Goal: Transaction & Acquisition: Purchase product/service

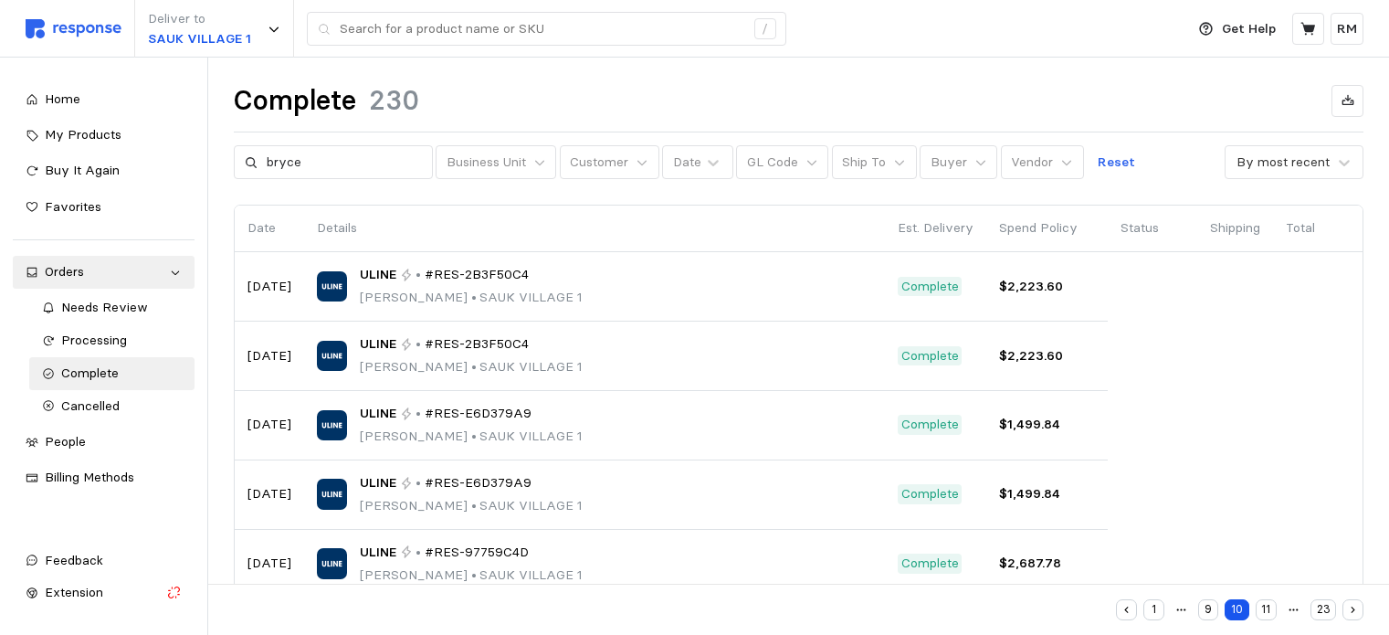
scroll to position [4118, 0]
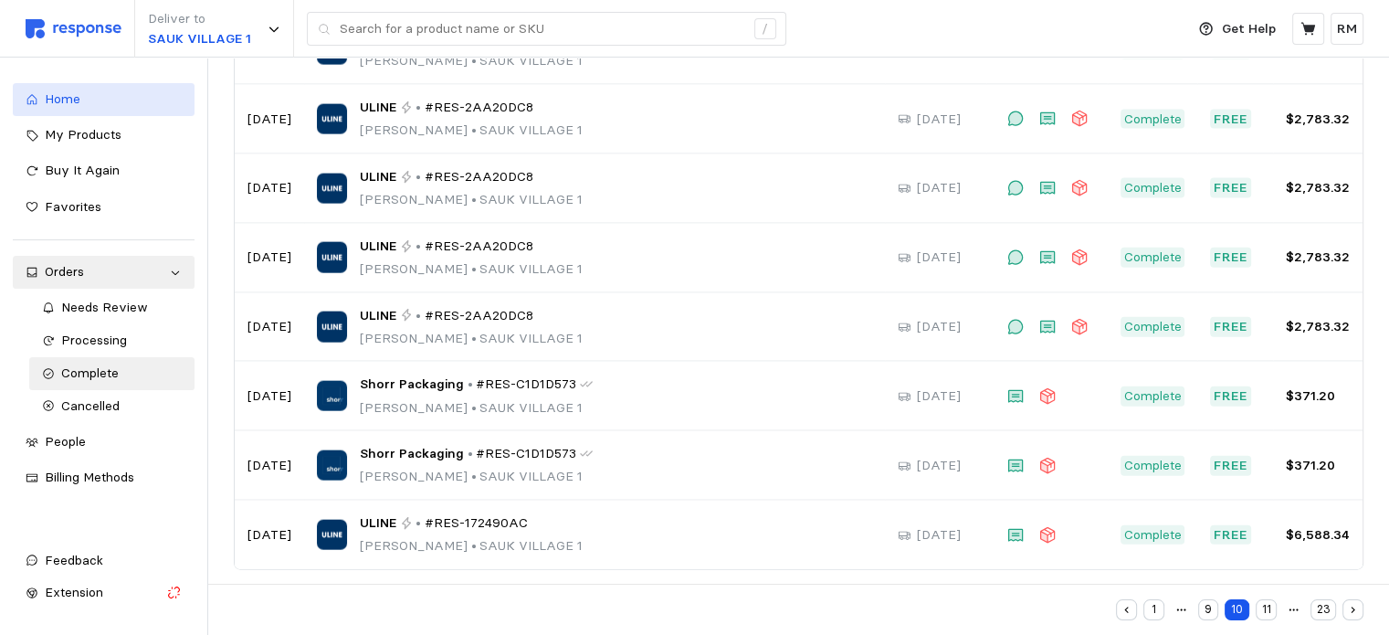
click at [90, 100] on div "Home" at bounding box center [113, 100] width 137 height 20
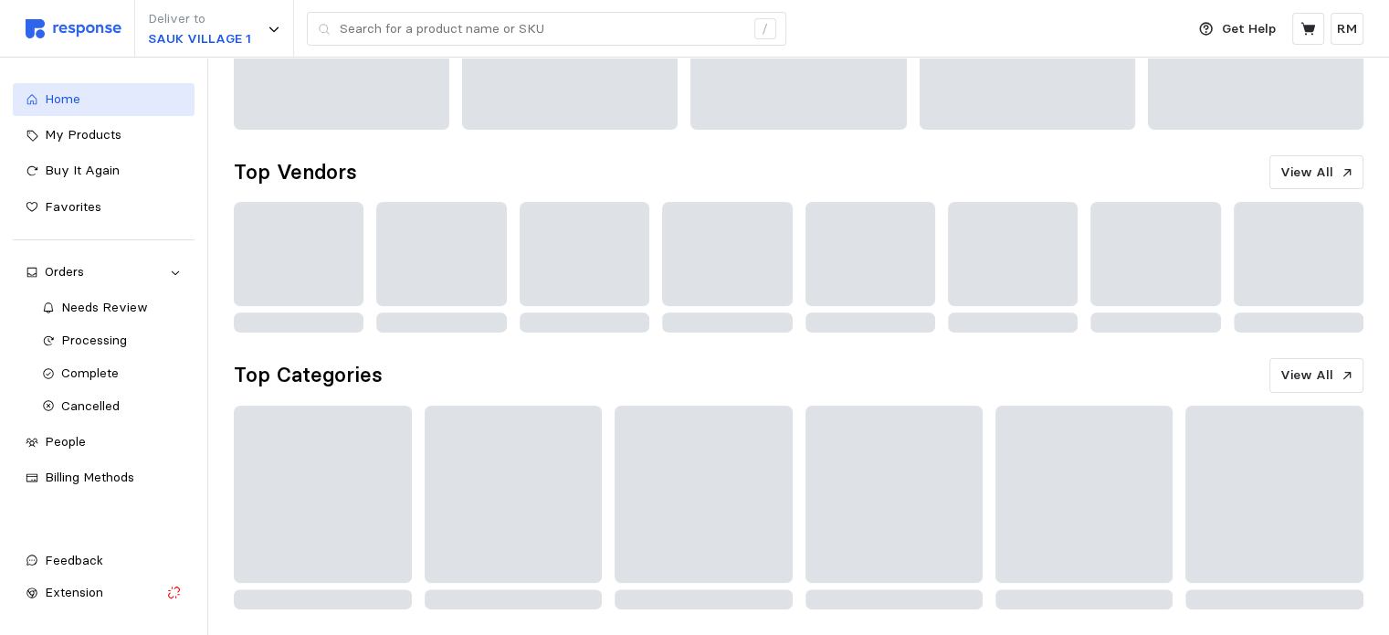
scroll to position [452, 0]
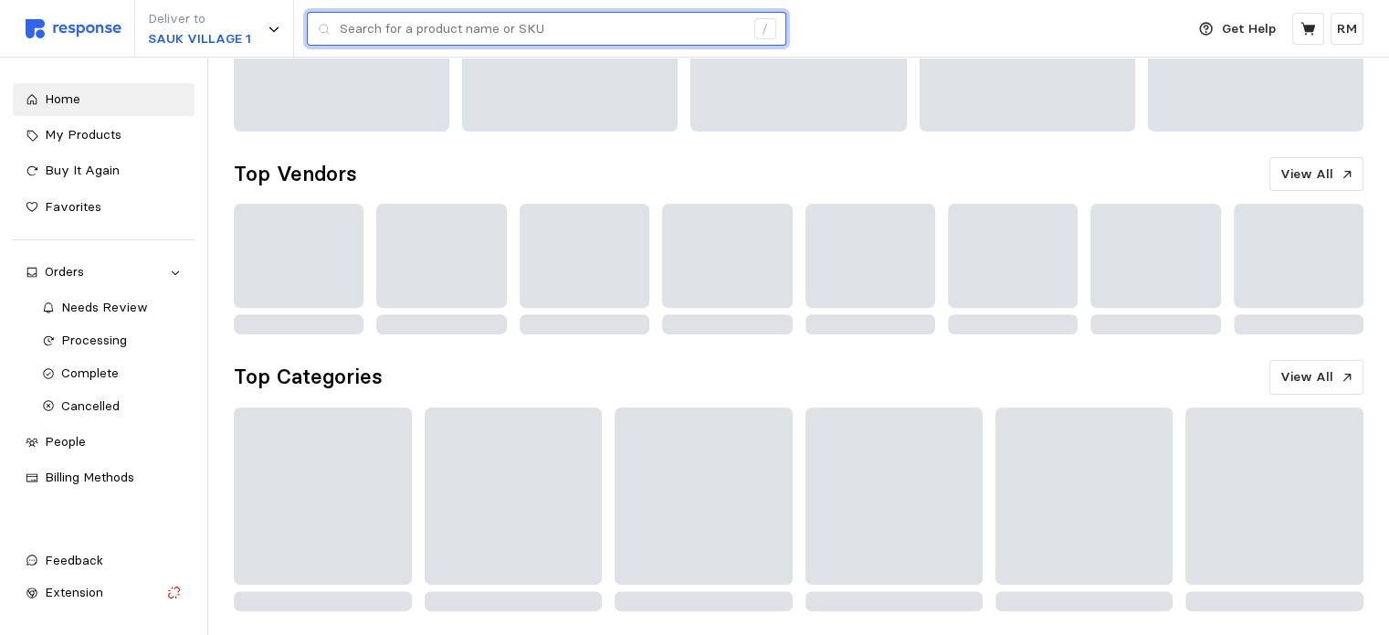
click at [522, 36] on input "text" at bounding box center [542, 29] width 405 height 33
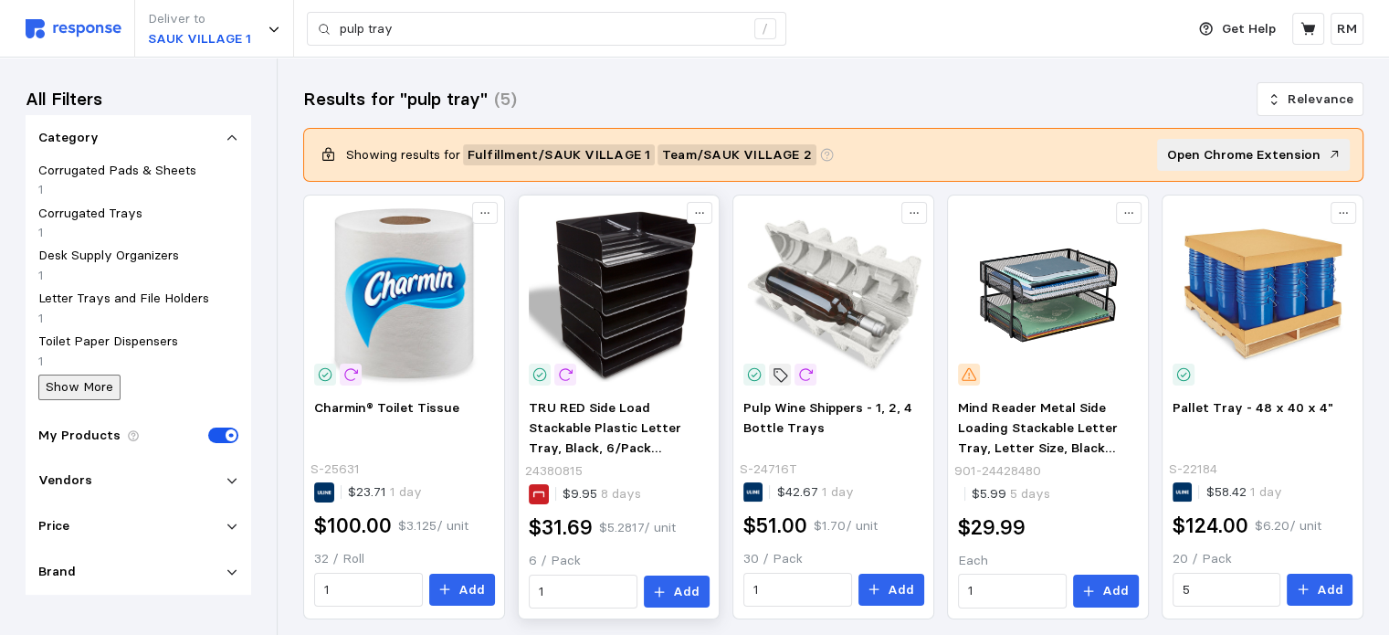
scroll to position [59, 0]
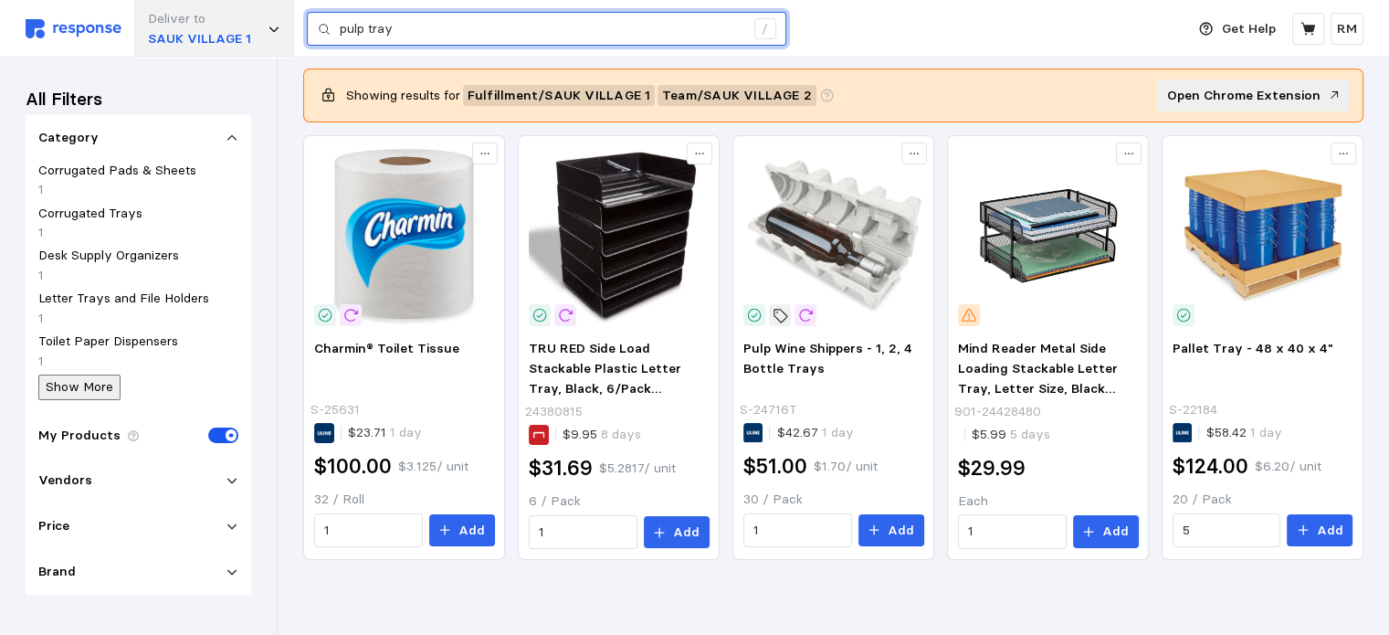
drag, startPoint x: 401, startPoint y: 28, endPoint x: 234, endPoint y: 3, distance: 169.1
click at [234, 3] on div "Deliver to [GEOGRAPHIC_DATA] 1 pulp tray /" at bounding box center [601, 29] width 1150 height 58
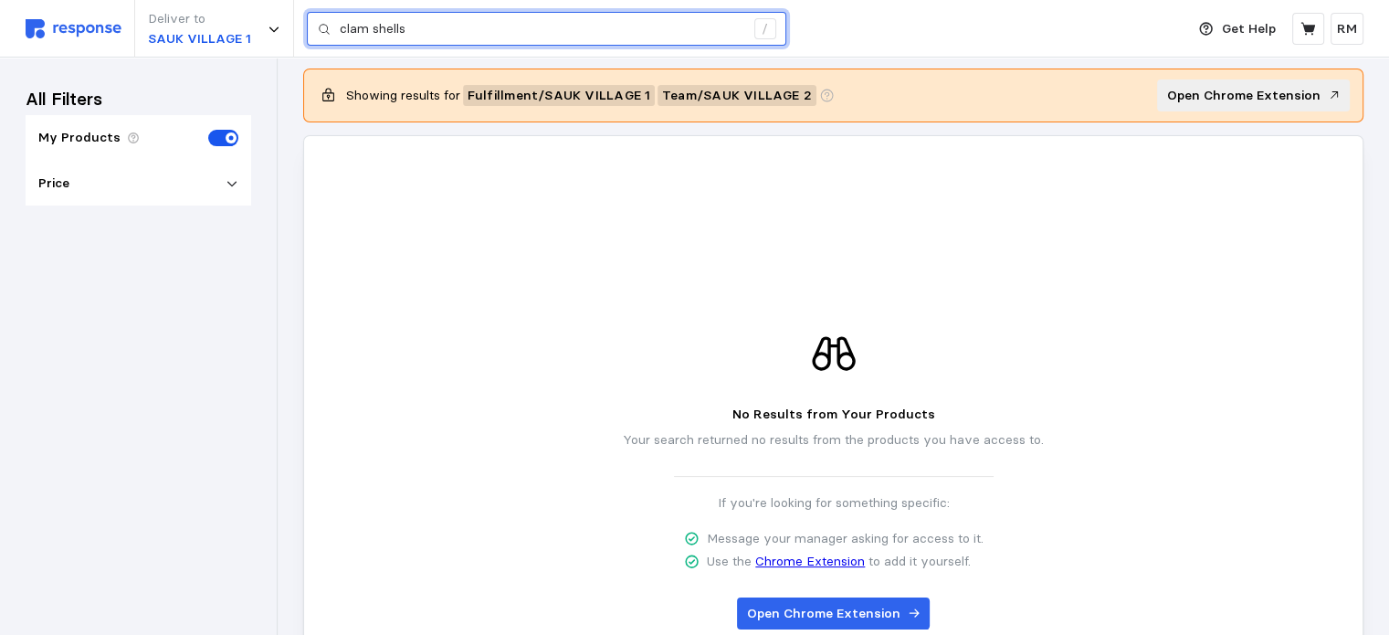
click at [368, 30] on input "clam shells" at bounding box center [542, 29] width 405 height 33
type input "clam shells"
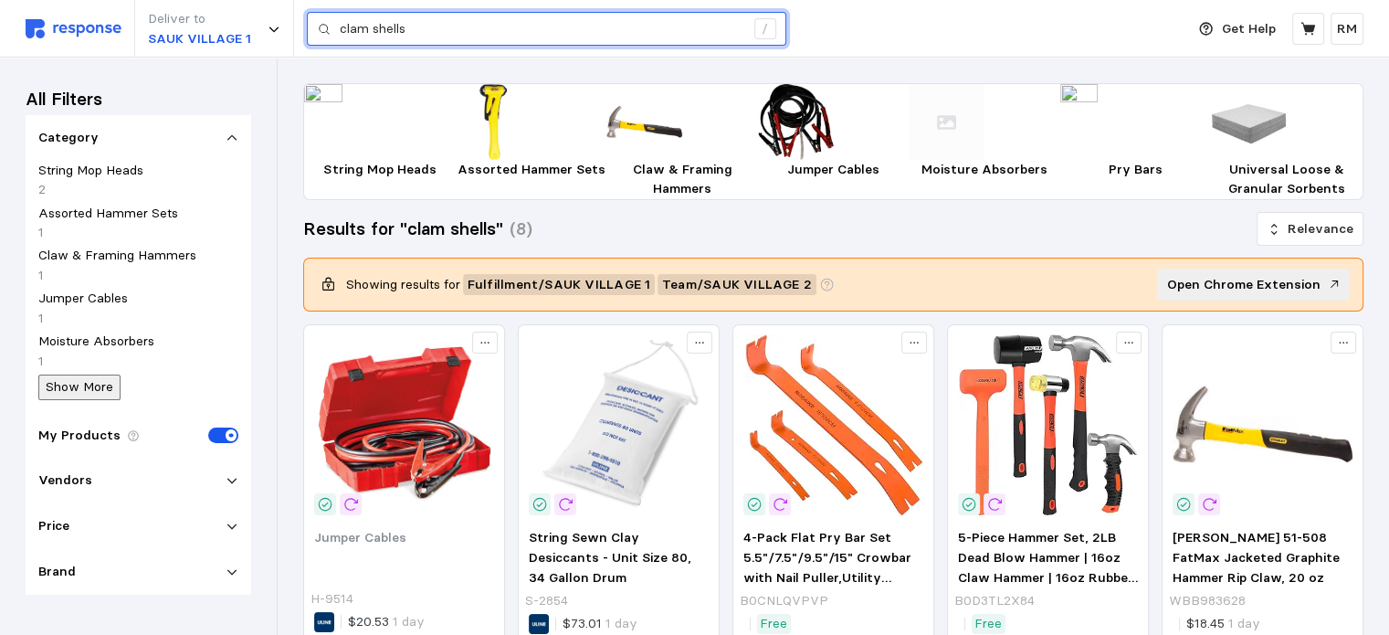
drag, startPoint x: 424, startPoint y: 36, endPoint x: 320, endPoint y: 28, distance: 104.4
click at [320, 28] on div "clam shells /" at bounding box center [547, 29] width 480 height 35
drag, startPoint x: 424, startPoint y: 31, endPoint x: 315, endPoint y: 17, distance: 109.6
click at [315, 17] on div "clam shells /" at bounding box center [547, 29] width 480 height 35
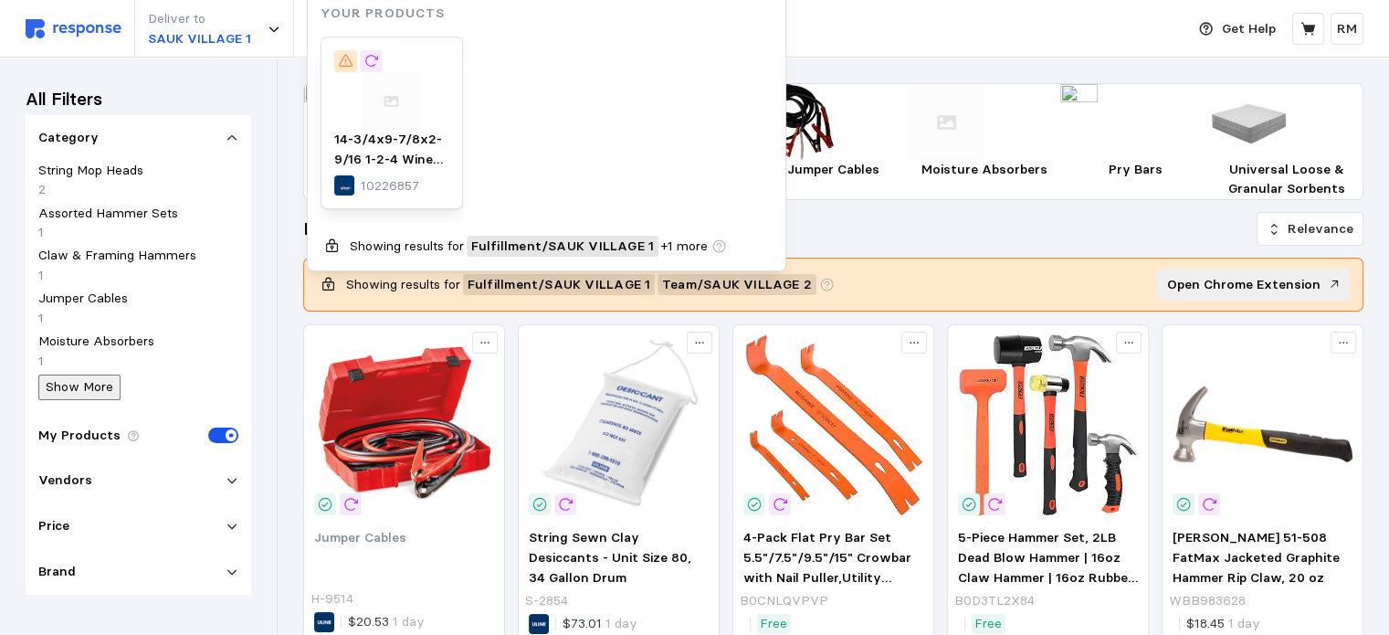
type input "10226857"
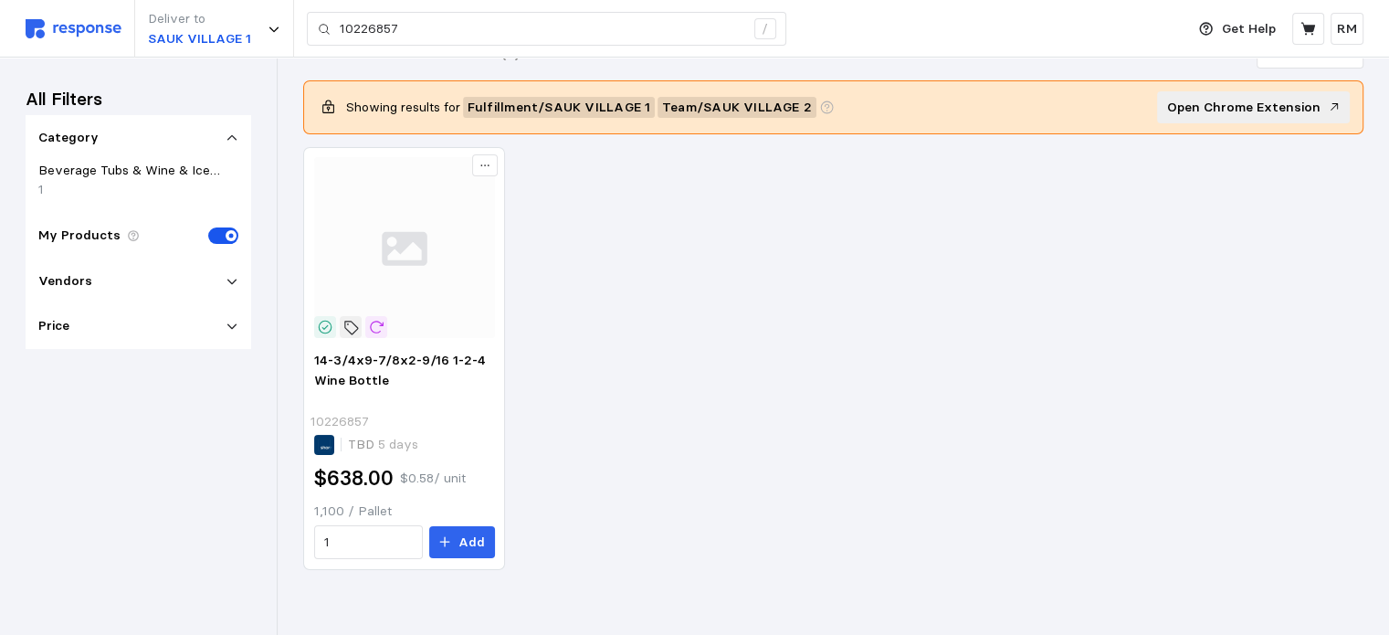
scroll to position [58, 0]
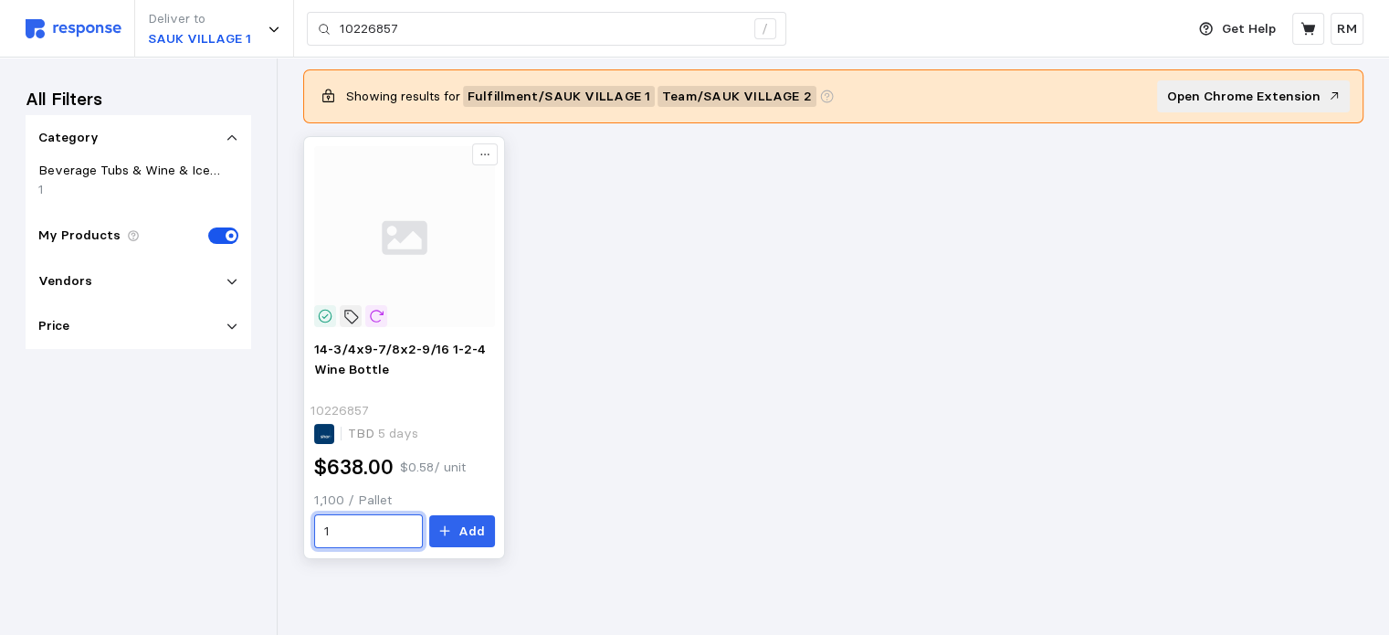
click at [375, 525] on input "1" at bounding box center [368, 531] width 88 height 33
click at [376, 436] on div "5 $3,190.00" at bounding box center [409, 437] width 164 height 20
type input "5"
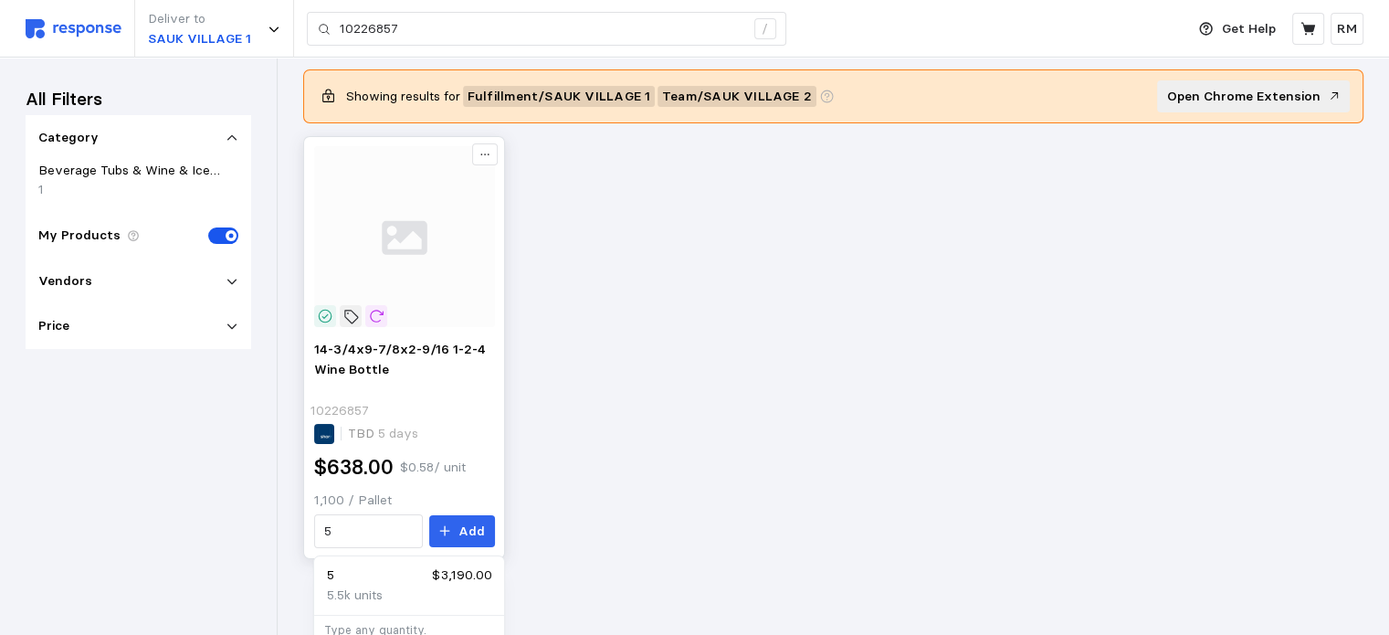
click at [462, 467] on div "$638.00 $0.58 / unit" at bounding box center [404, 467] width 181 height 28
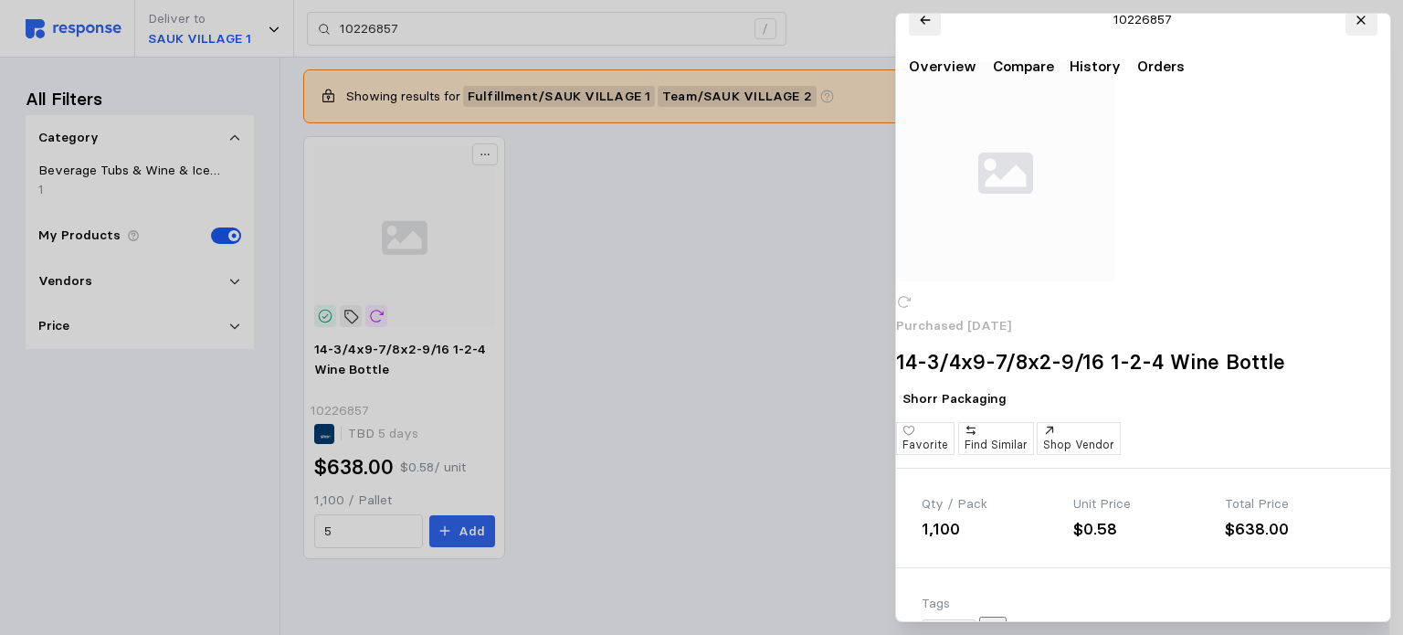
click at [658, 469] on div at bounding box center [701, 317] width 1403 height 635
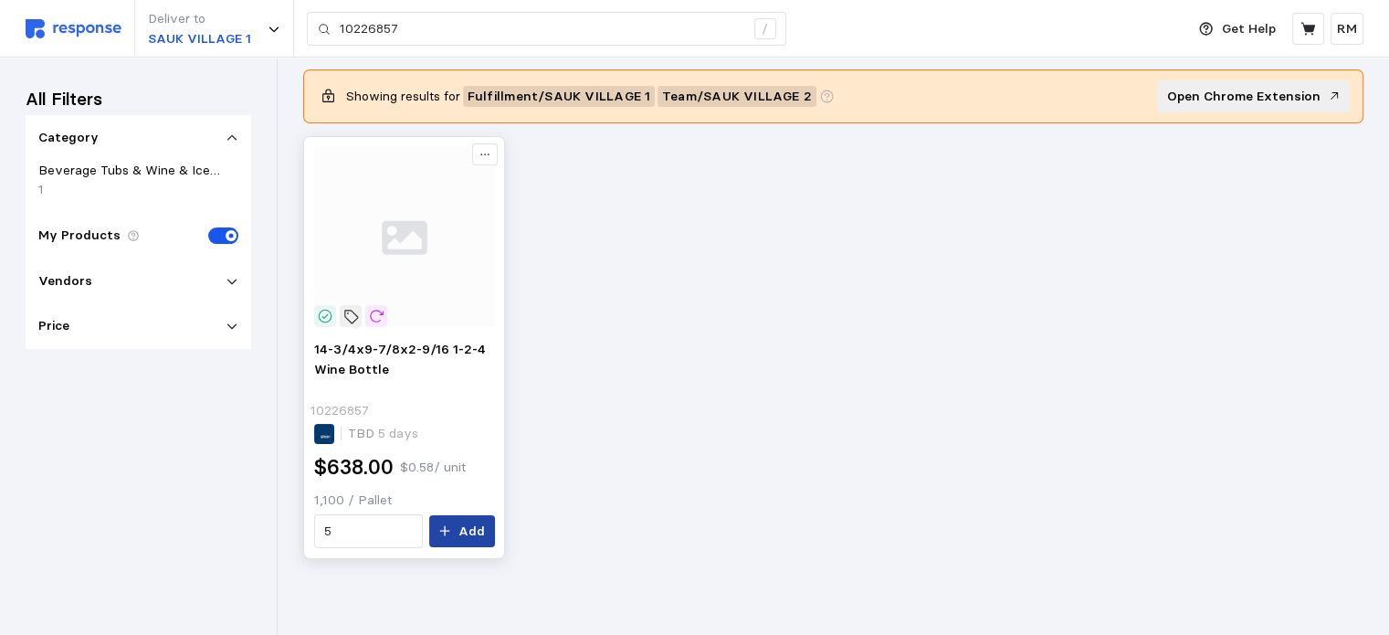
click at [489, 515] on button "Add" at bounding box center [462, 531] width 66 height 33
click at [1311, 31] on icon at bounding box center [1308, 28] width 15 height 13
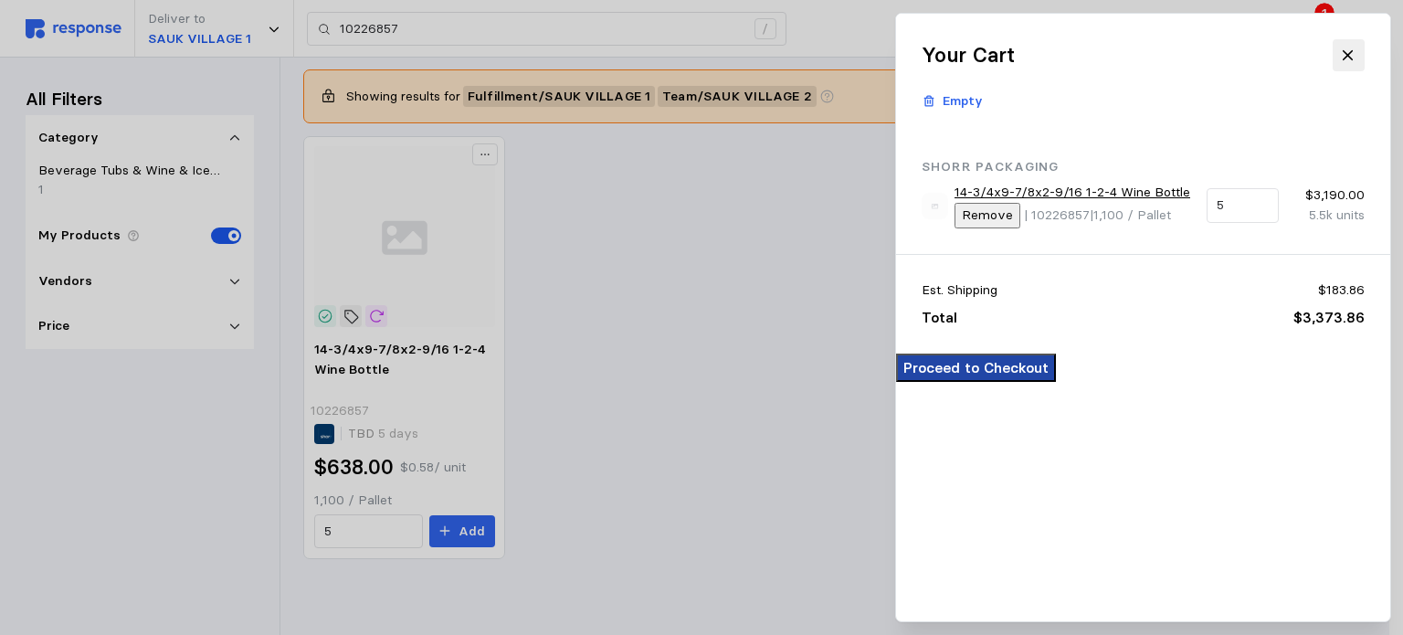
click at [1056, 382] on button "Proceed to Checkout" at bounding box center [976, 368] width 160 height 28
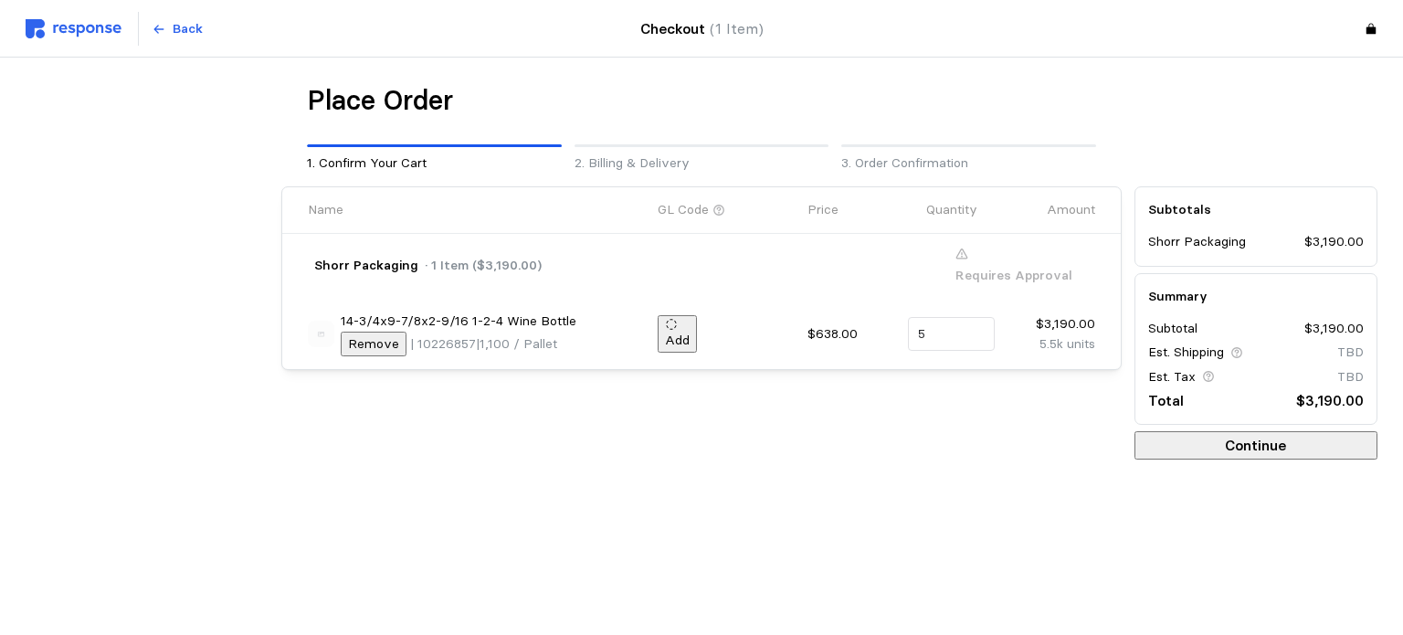
click at [1001, 266] on p "Requires Approval" at bounding box center [1013, 276] width 117 height 20
click at [1089, 258] on p "BB" at bounding box center [1087, 266] width 16 height 20
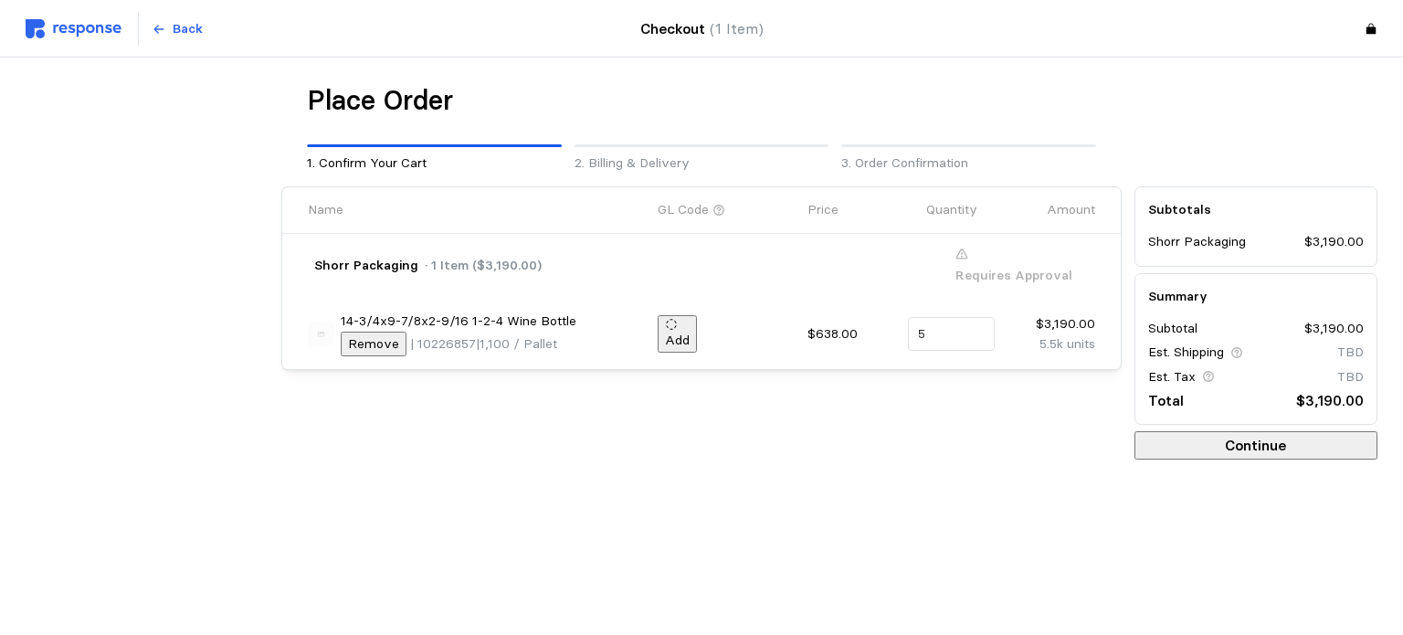
click at [1089, 258] on p "BB" at bounding box center [1087, 266] width 16 height 20
click at [1213, 449] on button "Continue" at bounding box center [1256, 445] width 243 height 28
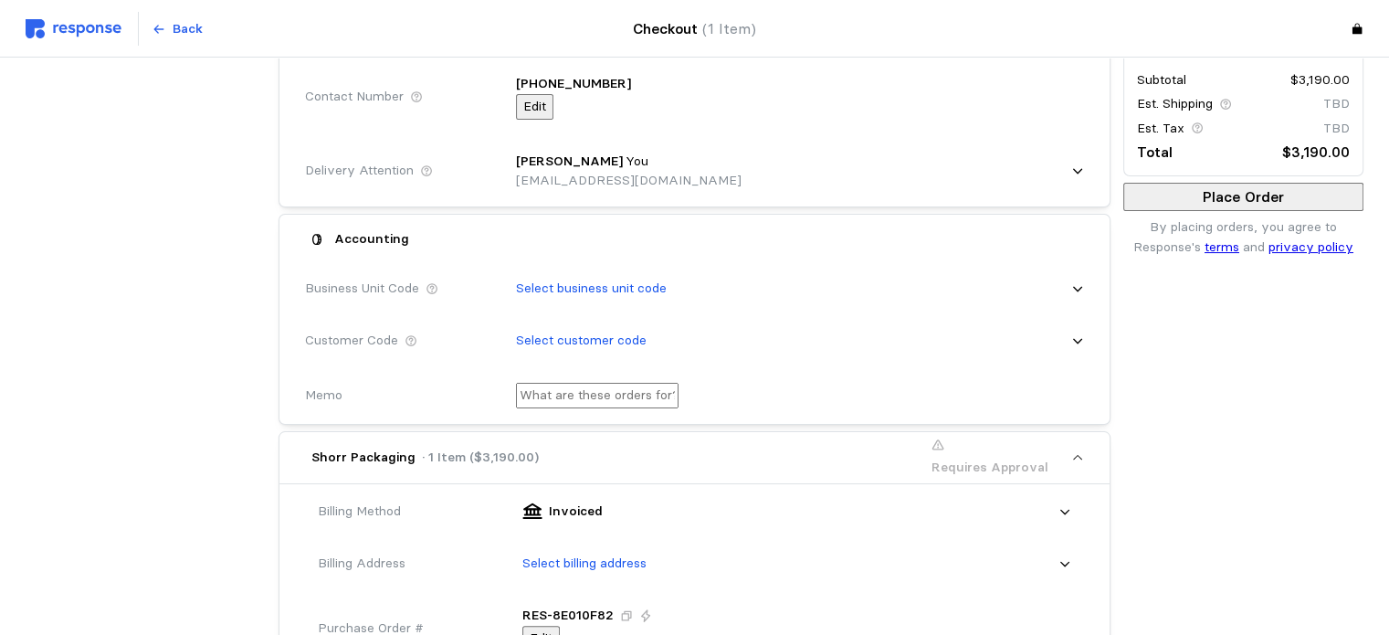
scroll to position [251, 0]
click at [1168, 208] on button "Place Order" at bounding box center [1244, 194] width 240 height 28
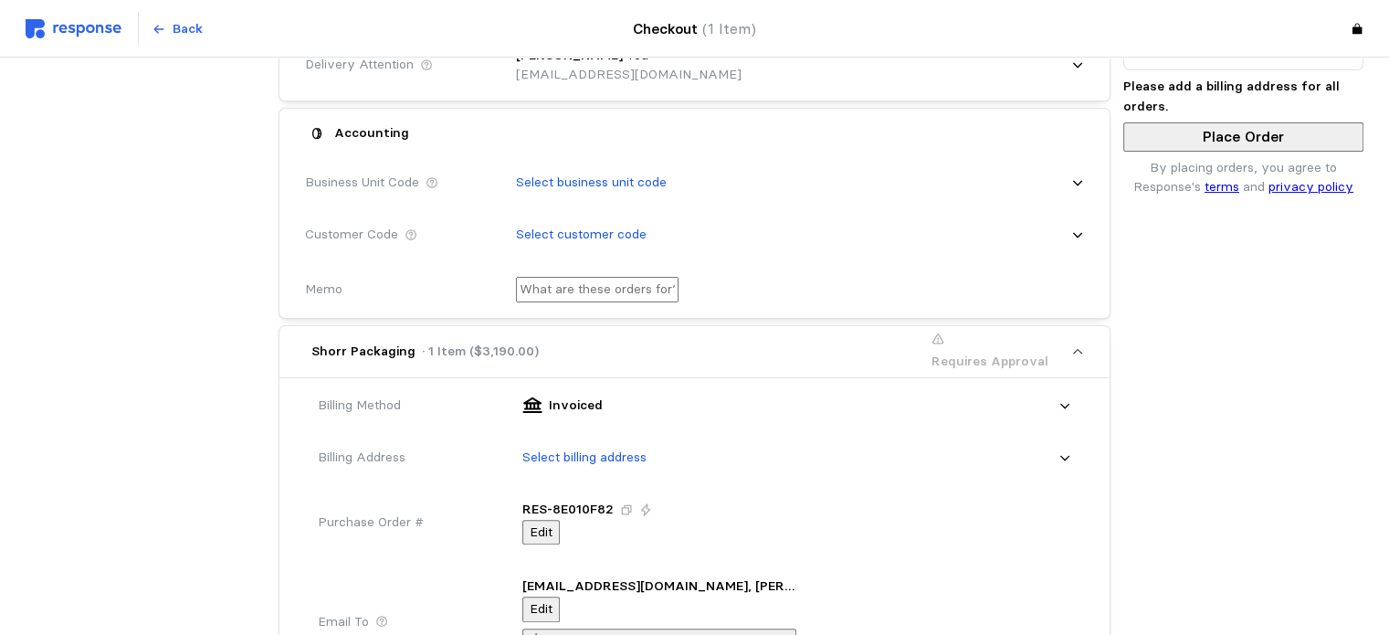
scroll to position [356, 0]
click at [800, 173] on div "Select business unit code" at bounding box center [793, 181] width 581 height 46
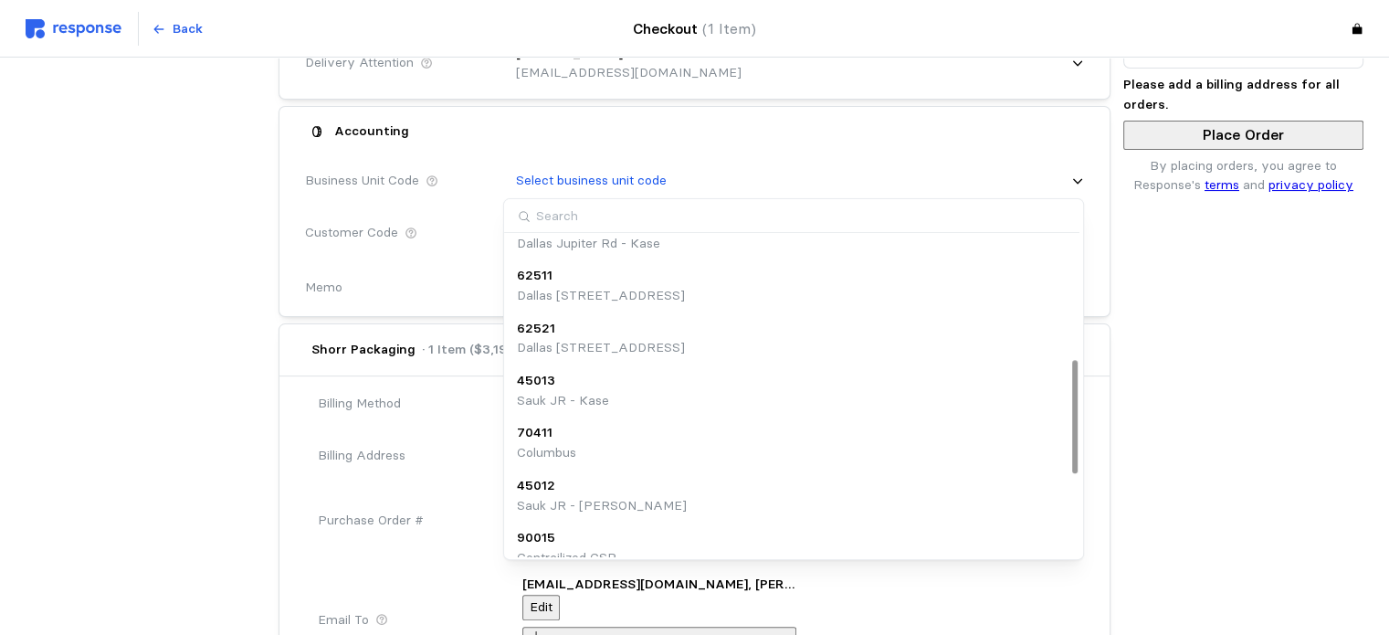
scroll to position [354, 0]
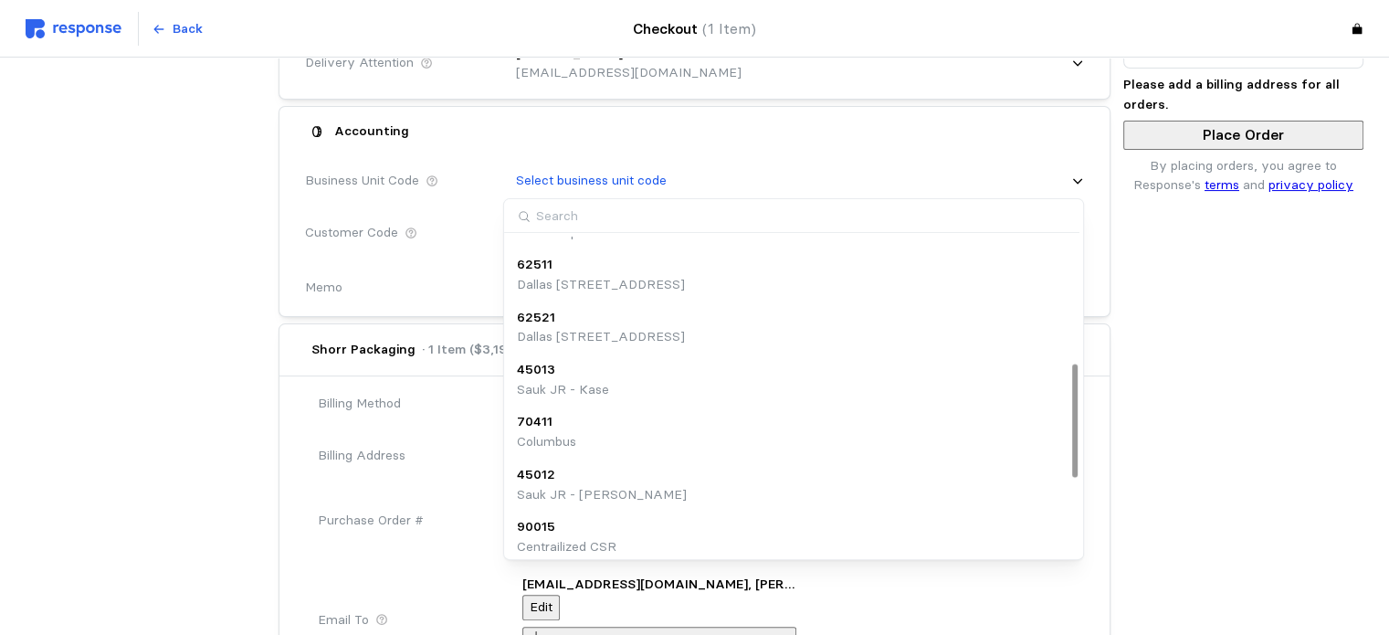
click at [575, 382] on p "Sauk JR - Kase" at bounding box center [563, 390] width 92 height 20
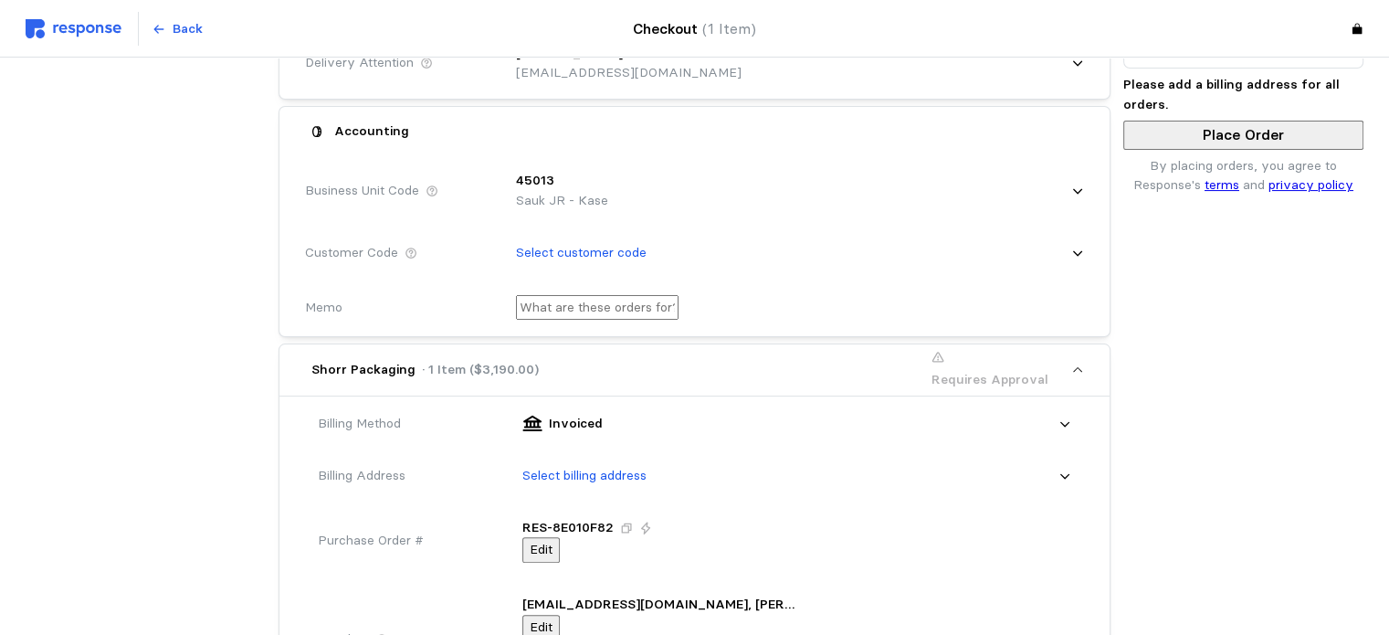
click at [709, 258] on div "Select customer code" at bounding box center [793, 253] width 581 height 46
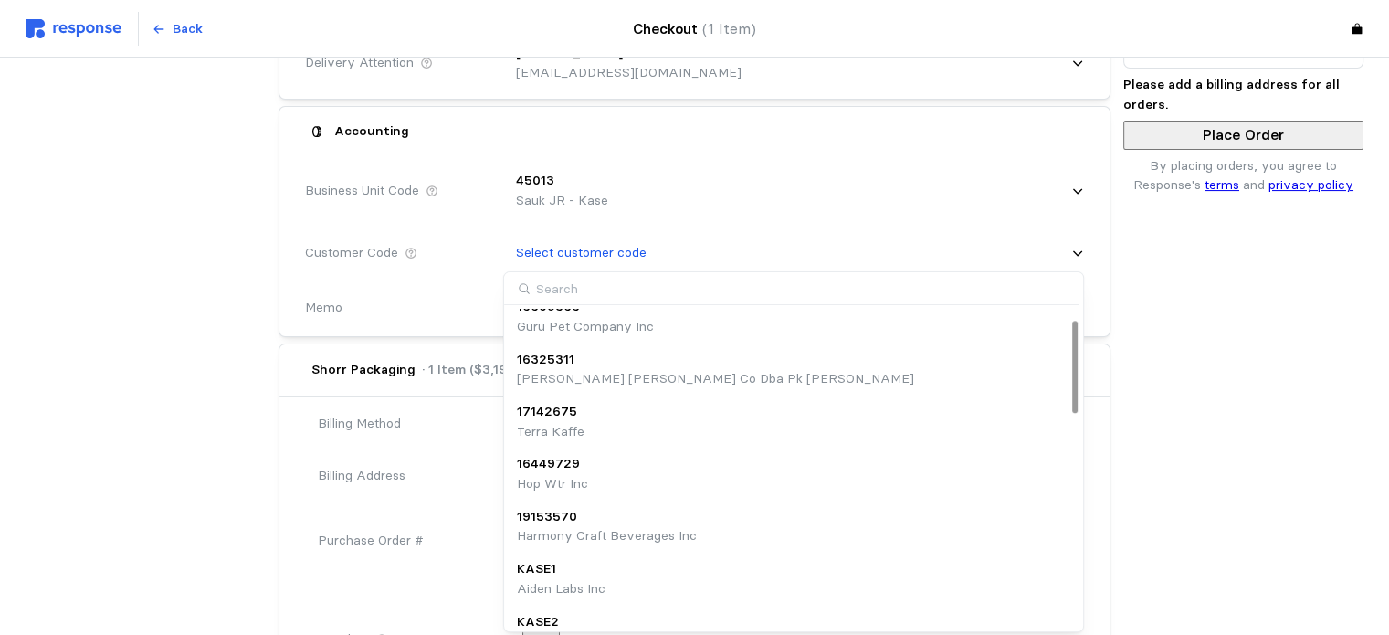
scroll to position [0, 0]
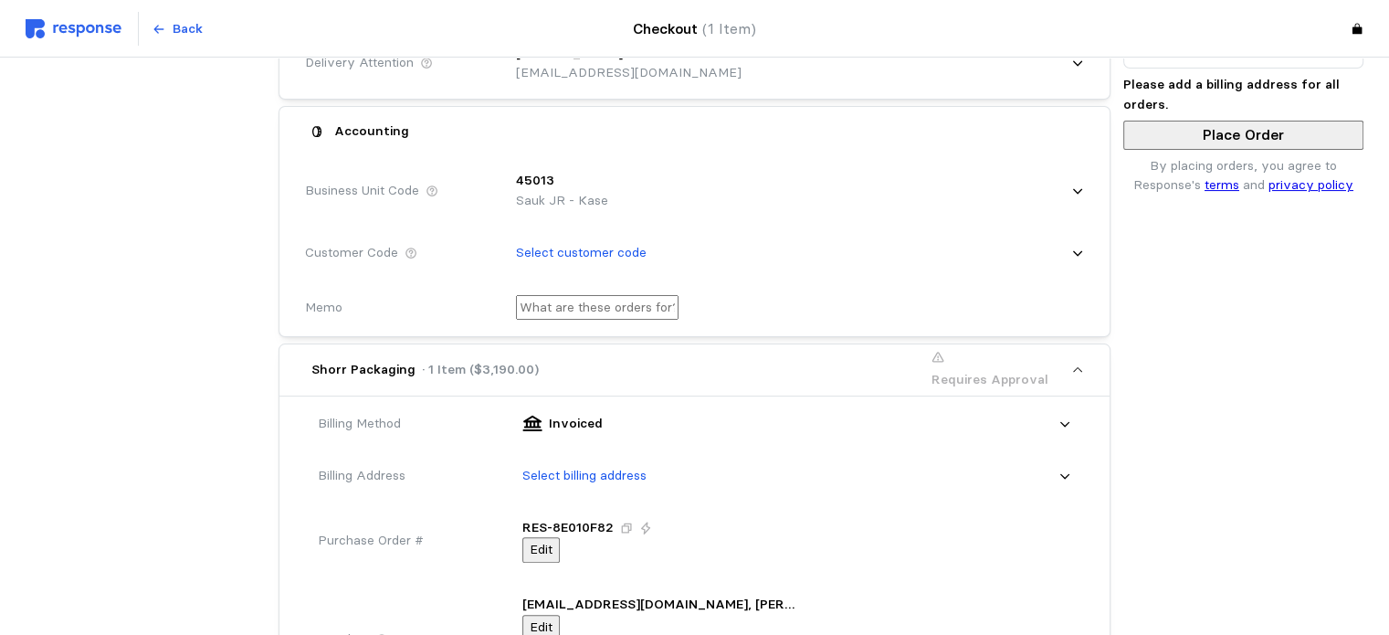
click at [231, 390] on div at bounding box center [145, 491] width 253 height 1335
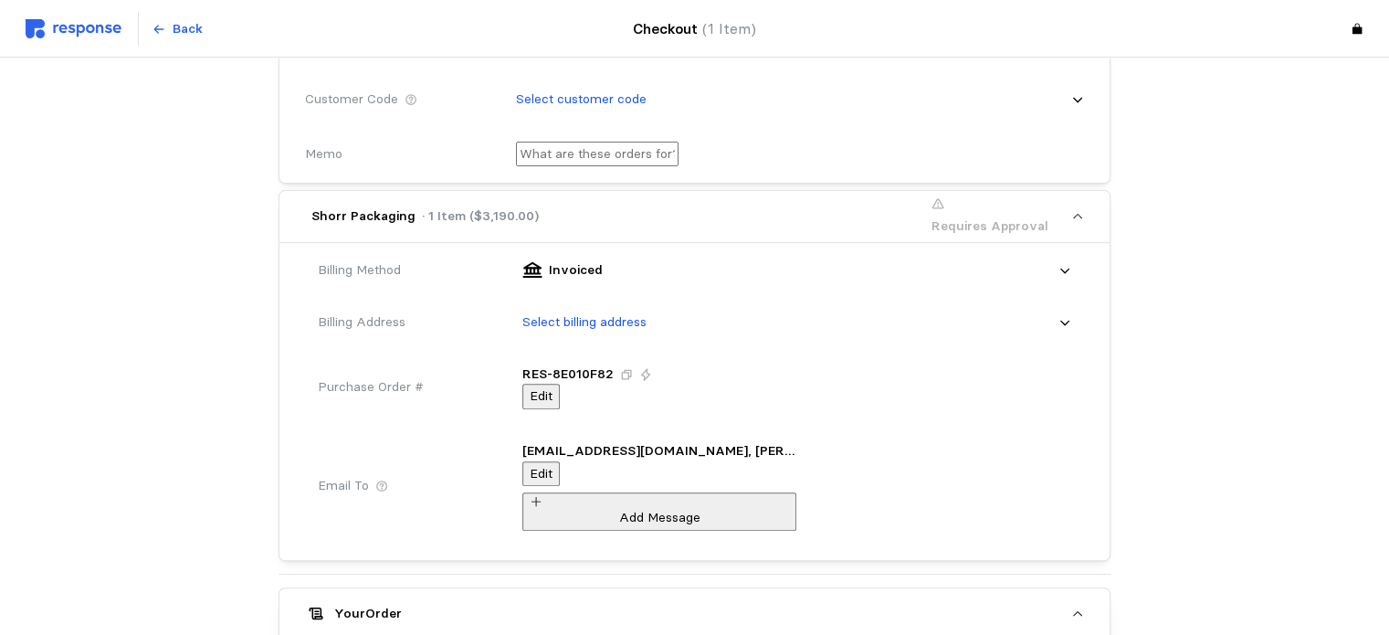
click at [902, 332] on div "Select billing address" at bounding box center [791, 323] width 562 height 46
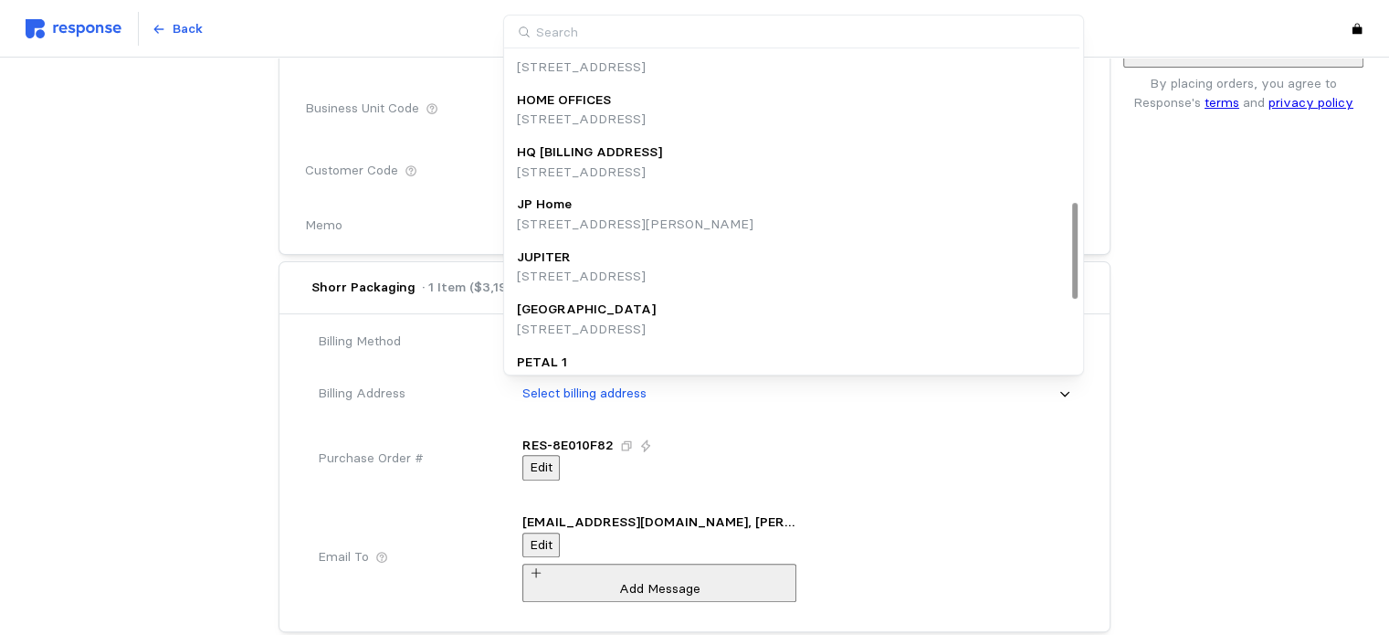
scroll to position [495, 0]
click at [662, 171] on p "1160 N Mayflower Drive, Appleton, WI, 54912, United States" at bounding box center [589, 170] width 145 height 20
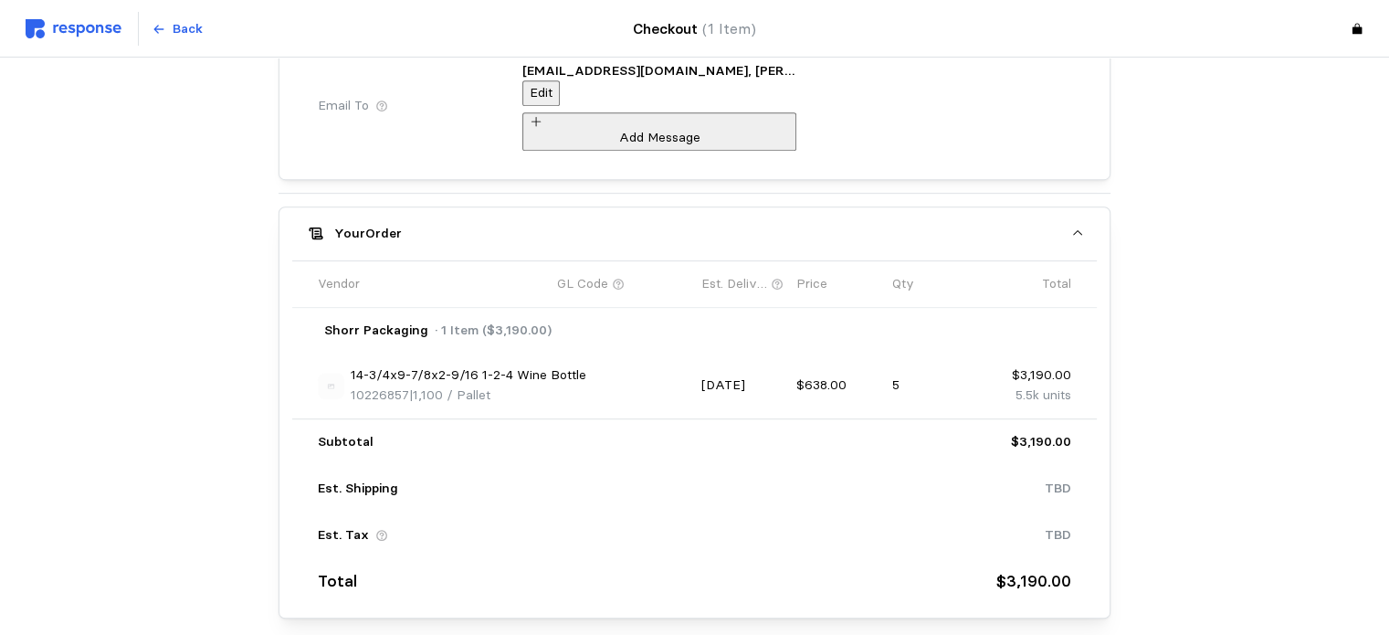
scroll to position [953, 0]
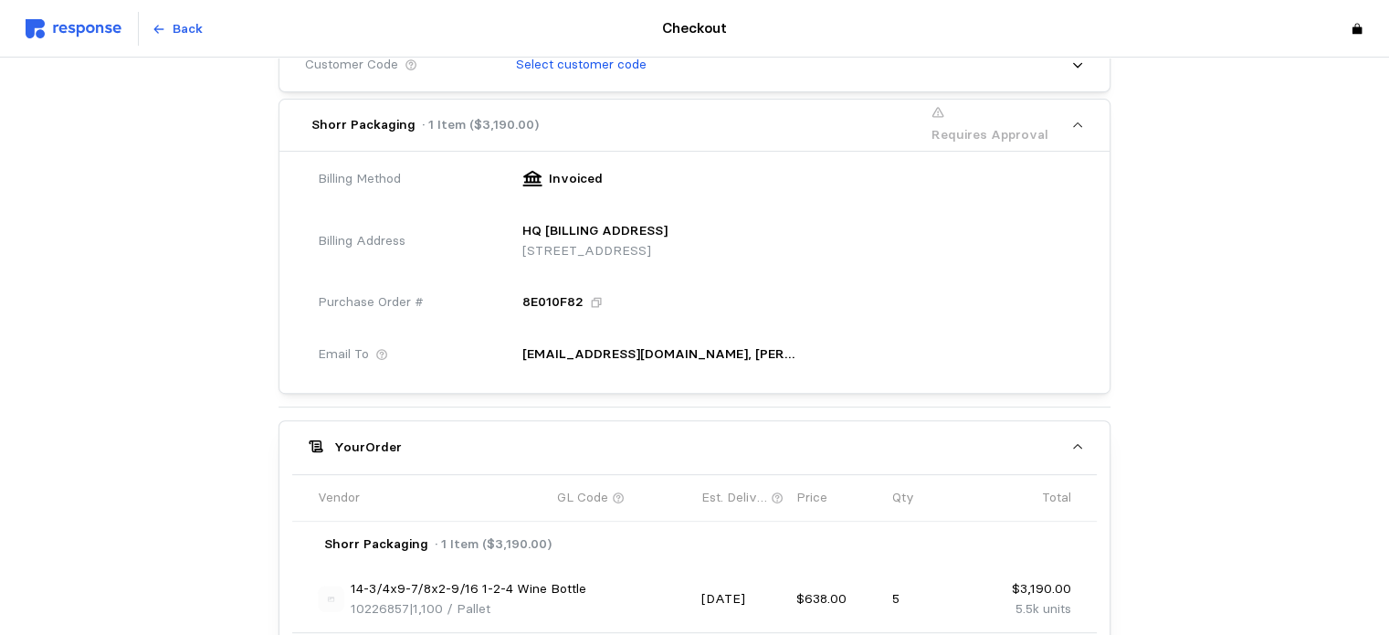
scroll to position [646, 0]
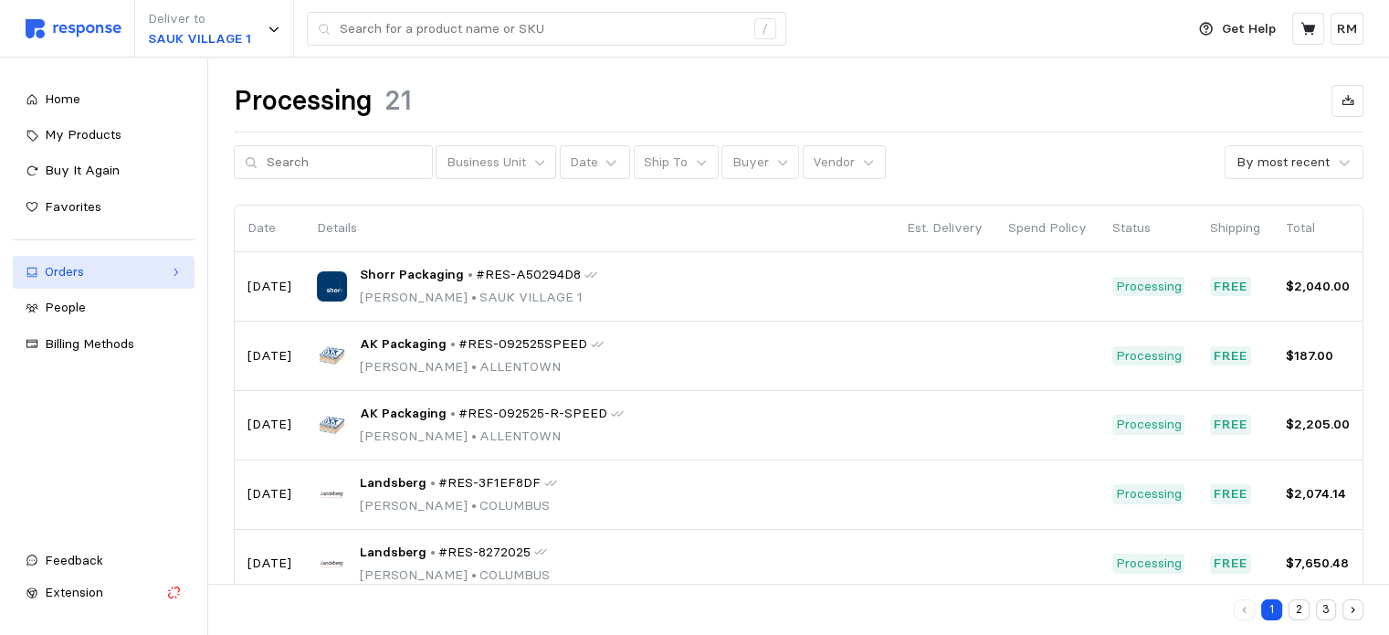
click at [135, 273] on div "Orders" at bounding box center [104, 272] width 118 height 20
